Goal: Find specific page/section: Find specific page/section

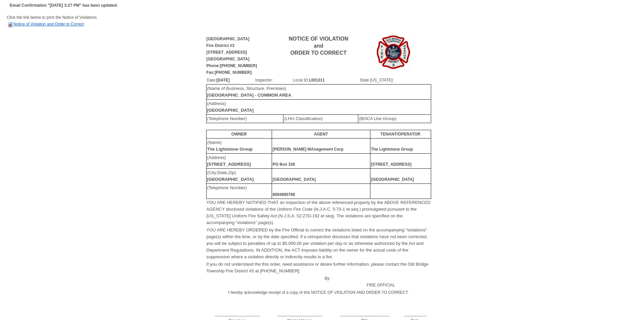
click at [46, 24] on link "Notice of Violation and Order to Correct" at bounding box center [45, 24] width 77 height 5
click at [41, 26] on link "Notice of Violation and Order to Correct" at bounding box center [45, 24] width 77 height 5
click at [56, 25] on link "Notice of Violation and Order to Correct" at bounding box center [45, 24] width 77 height 5
click at [46, 26] on link "Notice of Violation and Order to Correct" at bounding box center [45, 24] width 77 height 5
